Goal: Task Accomplishment & Management: Complete application form

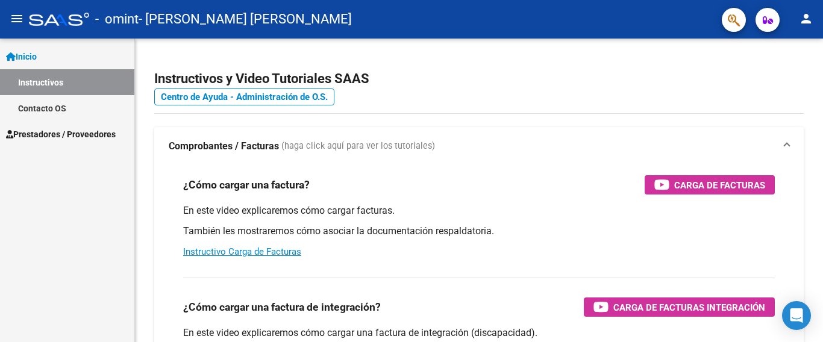
click at [62, 137] on span "Prestadores / Proveedores" at bounding box center [61, 134] width 110 height 13
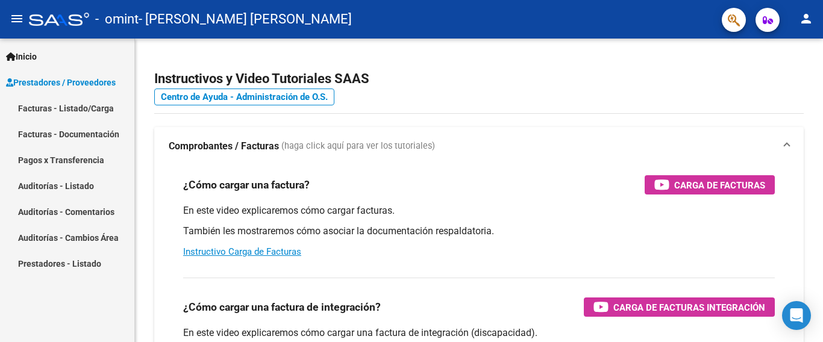
click at [62, 110] on link "Facturas - Listado/Carga" at bounding box center [67, 108] width 134 height 26
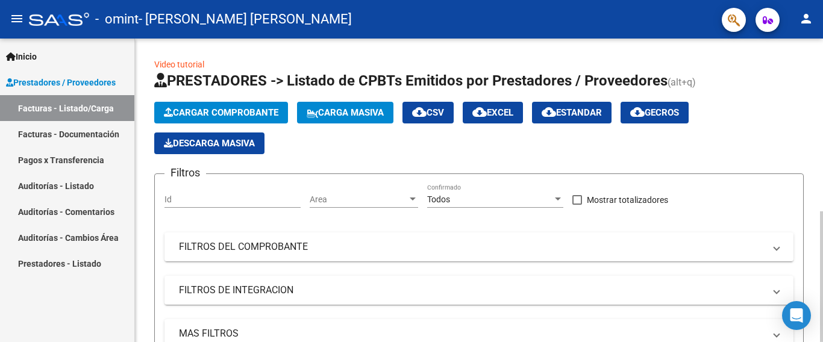
click at [230, 116] on span "Cargar Comprobante" at bounding box center [221, 112] width 114 height 11
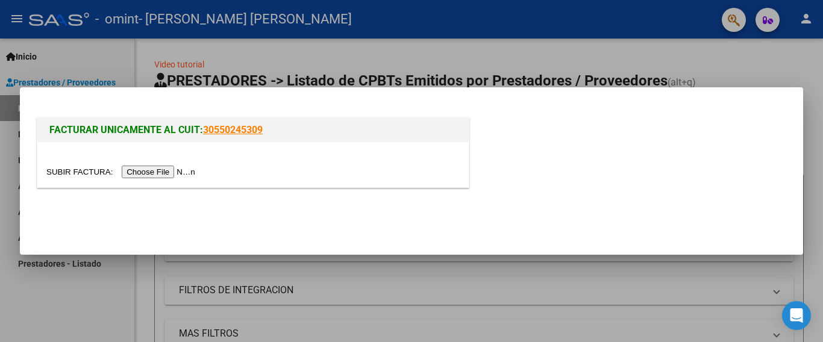
click at [167, 170] on input "file" at bounding box center [122, 172] width 152 height 13
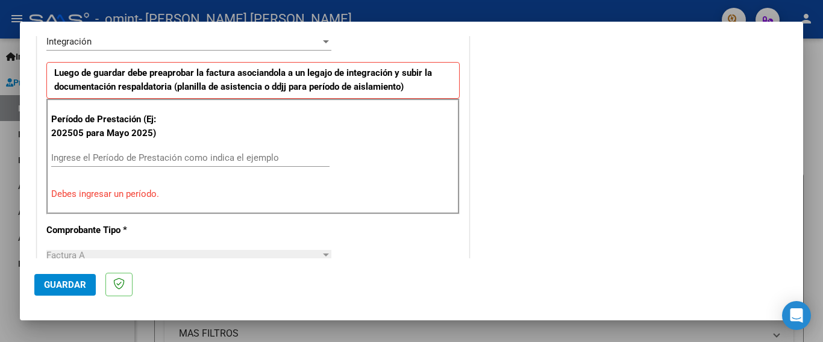
scroll to position [313, 0]
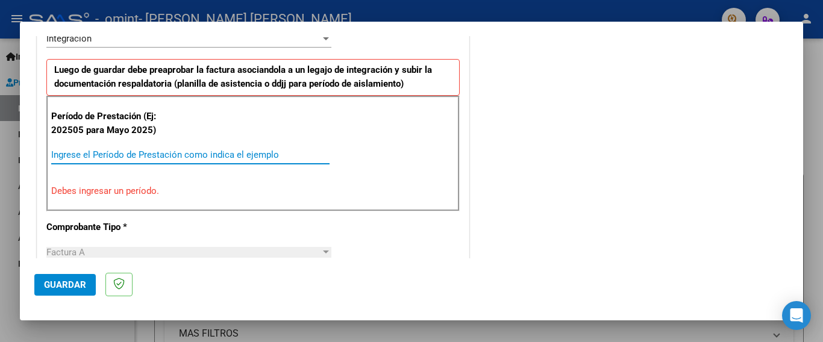
click at [65, 152] on input "Ingrese el Período de Prestación como indica el ejemplo" at bounding box center [190, 154] width 278 height 11
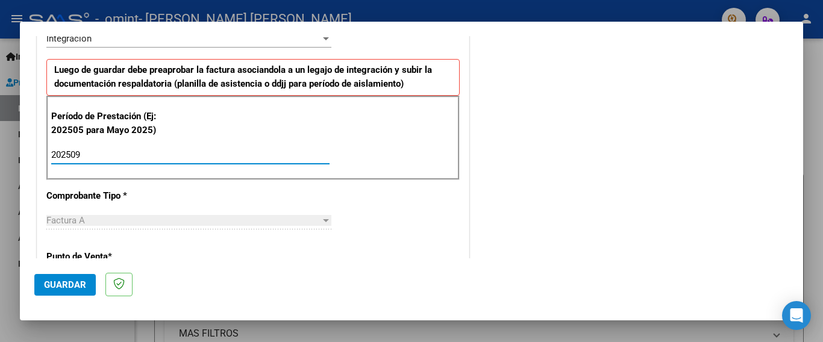
type input "202509"
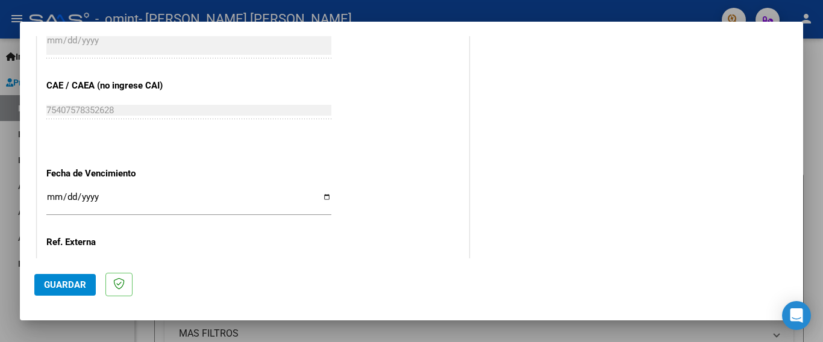
scroll to position [747, 0]
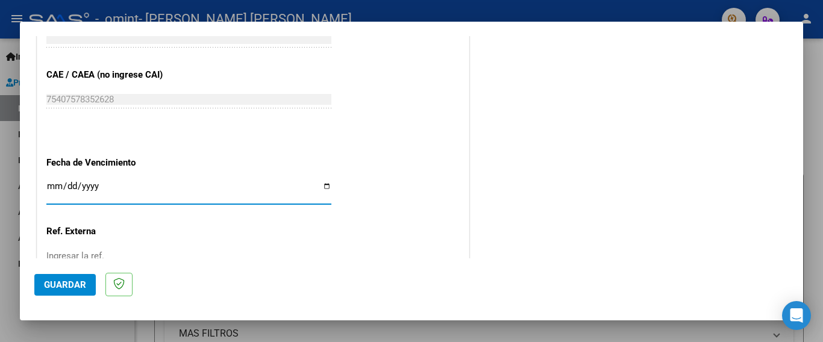
click at [324, 181] on input "Ingresar la fecha" at bounding box center [188, 190] width 285 height 19
type input "[DATE]"
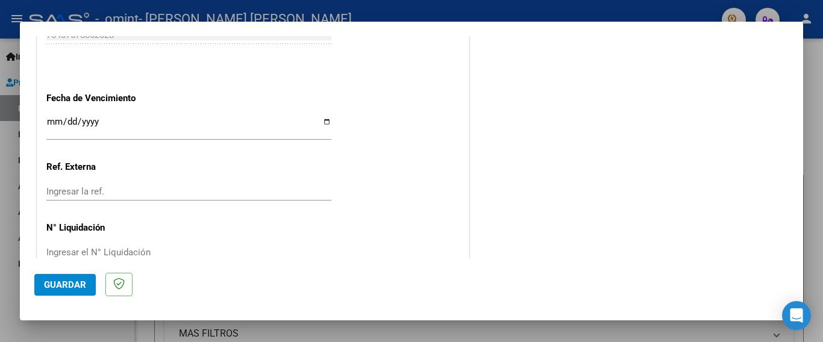
scroll to position [823, 0]
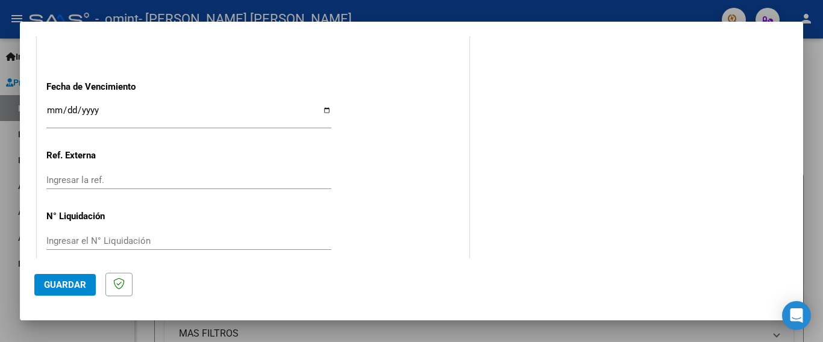
click at [79, 281] on span "Guardar" at bounding box center [65, 284] width 42 height 11
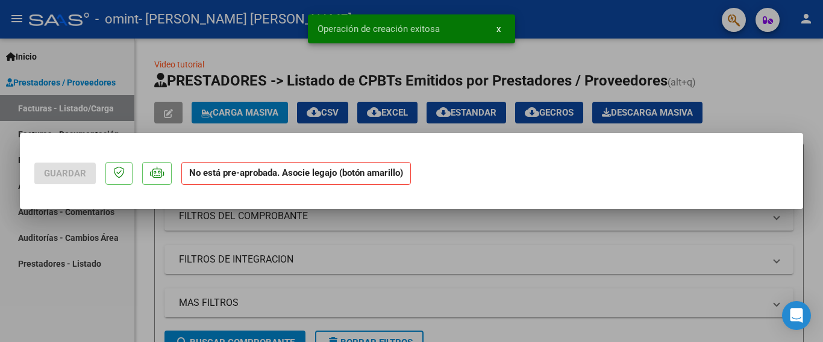
scroll to position [0, 0]
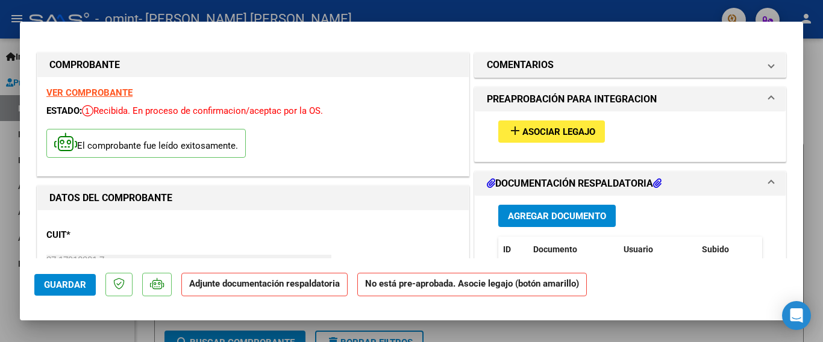
click at [513, 139] on button "add Asociar Legajo" at bounding box center [551, 131] width 107 height 22
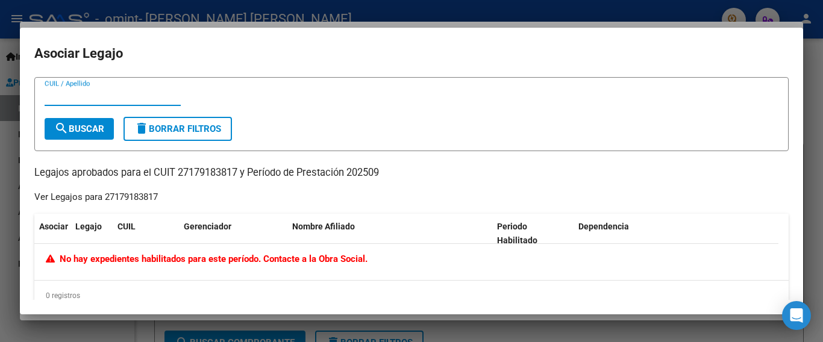
click at [90, 95] on input "CUIL / Apellido" at bounding box center [113, 96] width 136 height 11
type input "R"
type input "[PERSON_NAME]"
click at [84, 128] on span "search Buscar" at bounding box center [79, 128] width 50 height 11
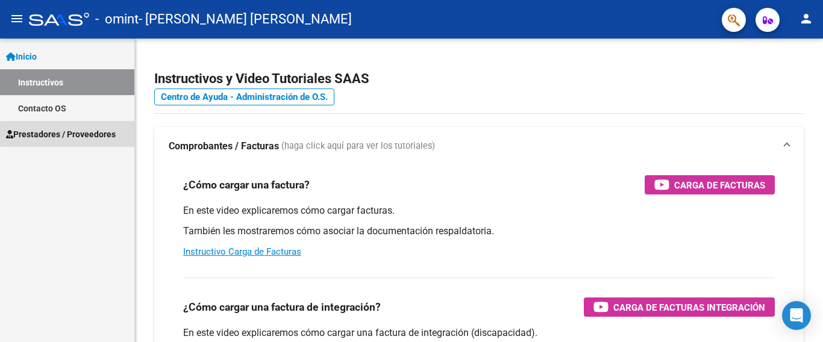
click at [107, 135] on span "Prestadores / Proveedores" at bounding box center [61, 134] width 110 height 13
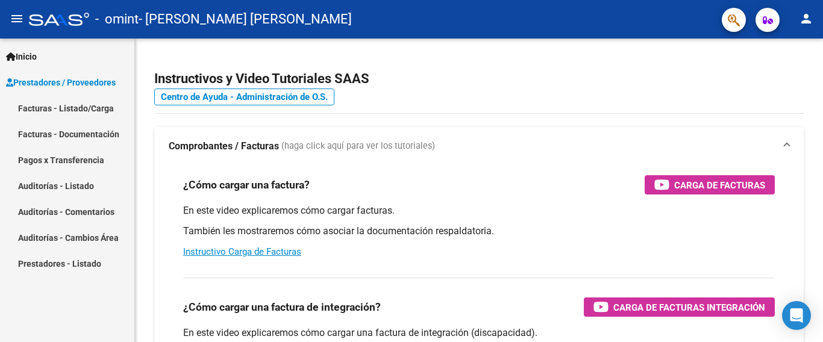
click at [104, 111] on link "Facturas - Listado/Carga" at bounding box center [67, 108] width 134 height 26
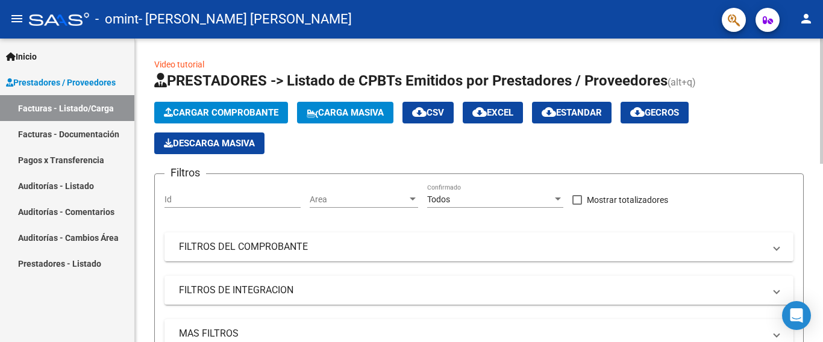
click at [208, 114] on span "Cargar Comprobante" at bounding box center [221, 112] width 114 height 11
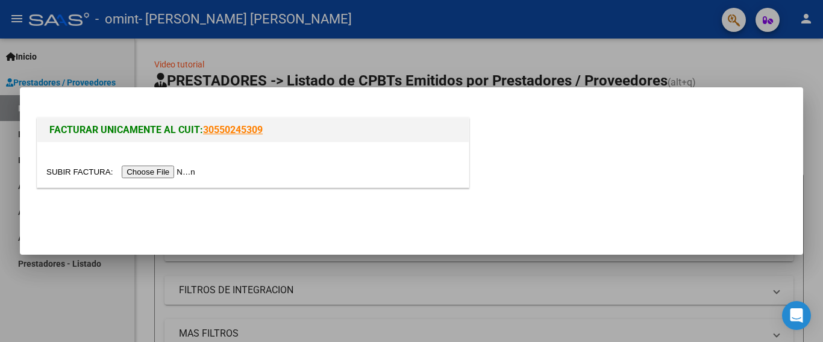
click at [171, 173] on input "file" at bounding box center [122, 172] width 152 height 13
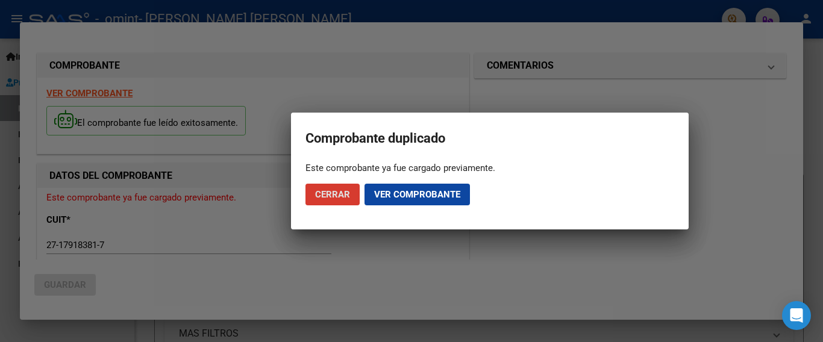
click at [397, 195] on span "Ver comprobante" at bounding box center [417, 194] width 86 height 11
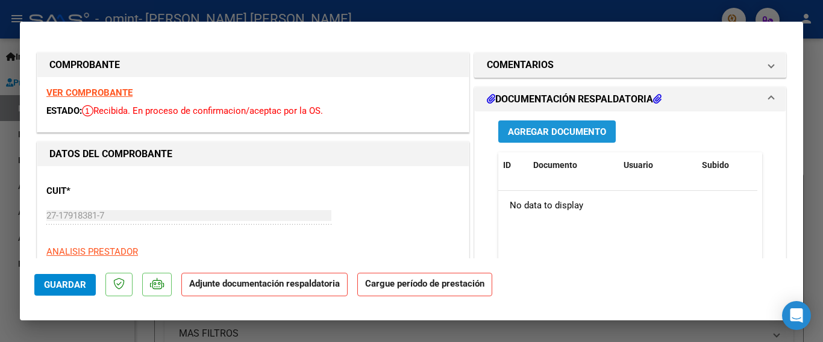
click at [543, 130] on span "Agregar Documento" at bounding box center [557, 131] width 98 height 11
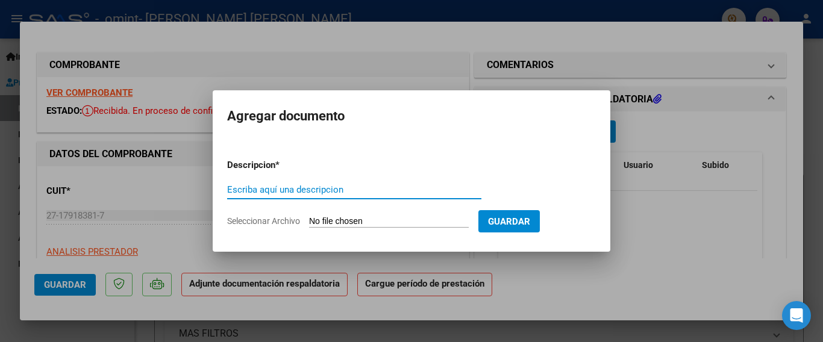
click at [284, 191] on input "Escriba aquí una descripcion" at bounding box center [354, 189] width 254 height 11
type input "PLANILLA DE ASISTENCIA"
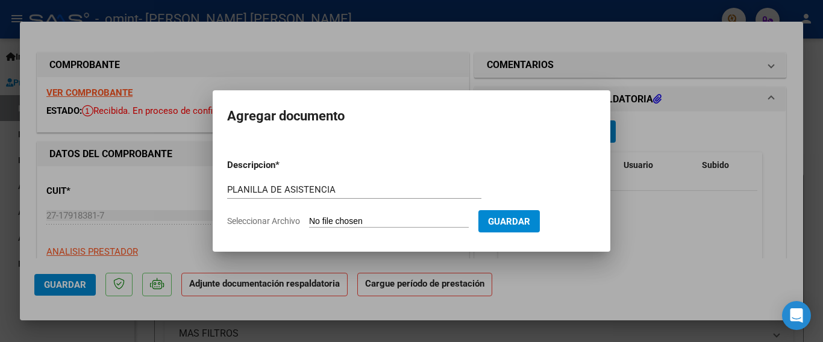
click at [269, 224] on span "Seleccionar Archivo" at bounding box center [263, 221] width 73 height 10
click at [309, 224] on input "Seleccionar Archivo" at bounding box center [389, 221] width 160 height 11
type input "C:\fakepath\LOPEZ RODRIGUEZ ASISTENCIA SEPTIEMBRE 202520251006.pdf"
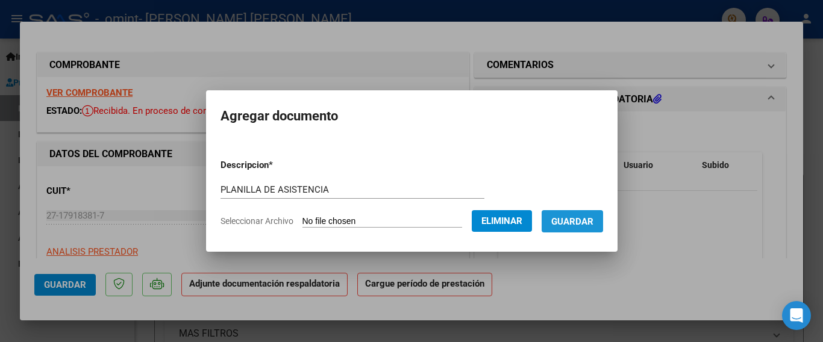
click at [591, 222] on span "Guardar" at bounding box center [572, 221] width 42 height 11
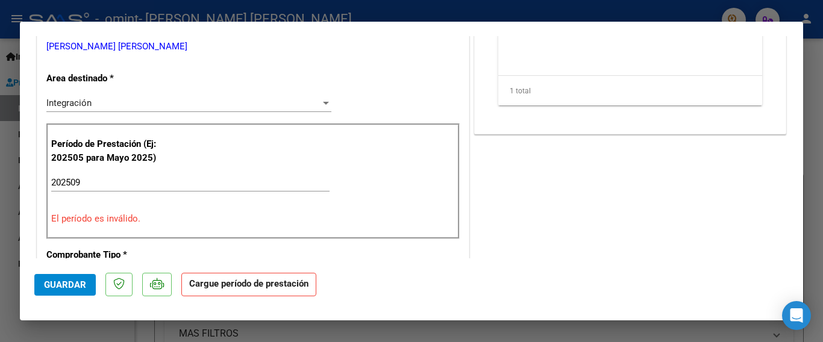
scroll to position [241, 0]
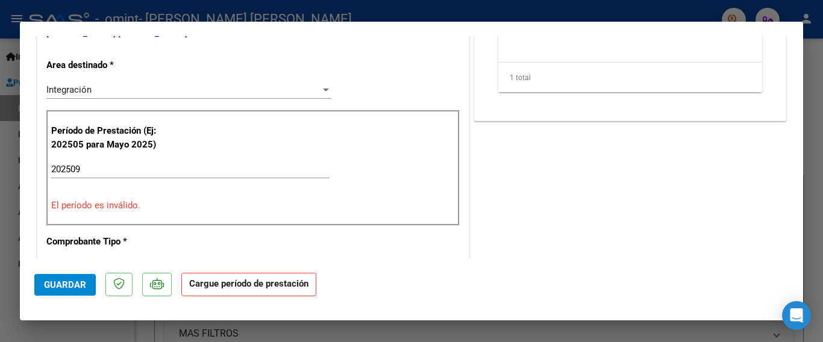
click at [83, 167] on input "202509" at bounding box center [190, 169] width 278 height 11
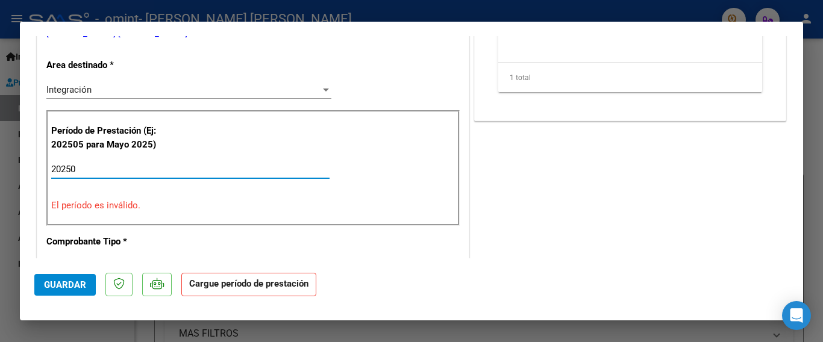
type input "202509"
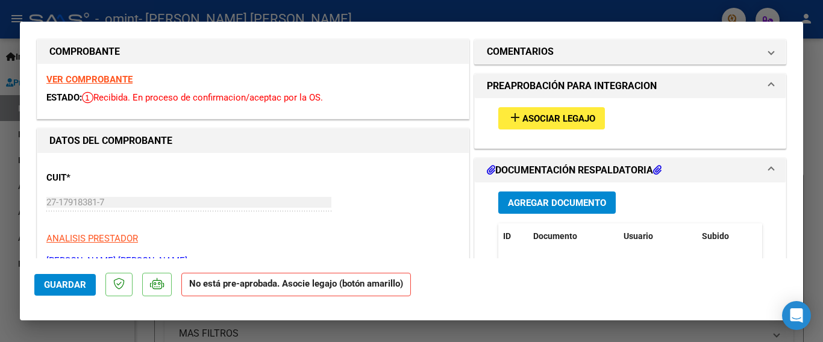
scroll to position [0, 0]
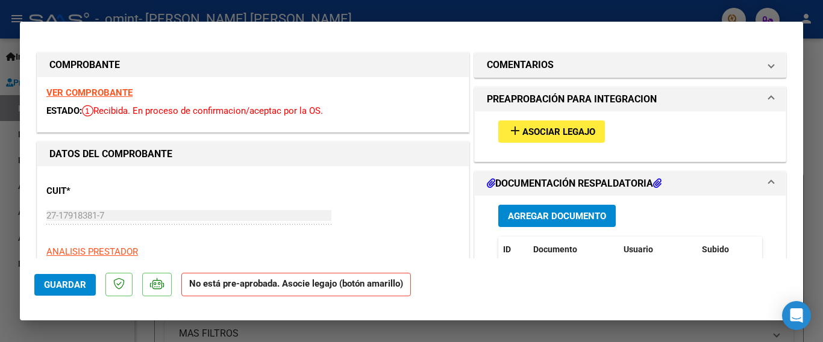
click at [529, 131] on span "Asociar Legajo" at bounding box center [558, 131] width 73 height 11
